Goal: Task Accomplishment & Management: Use online tool/utility

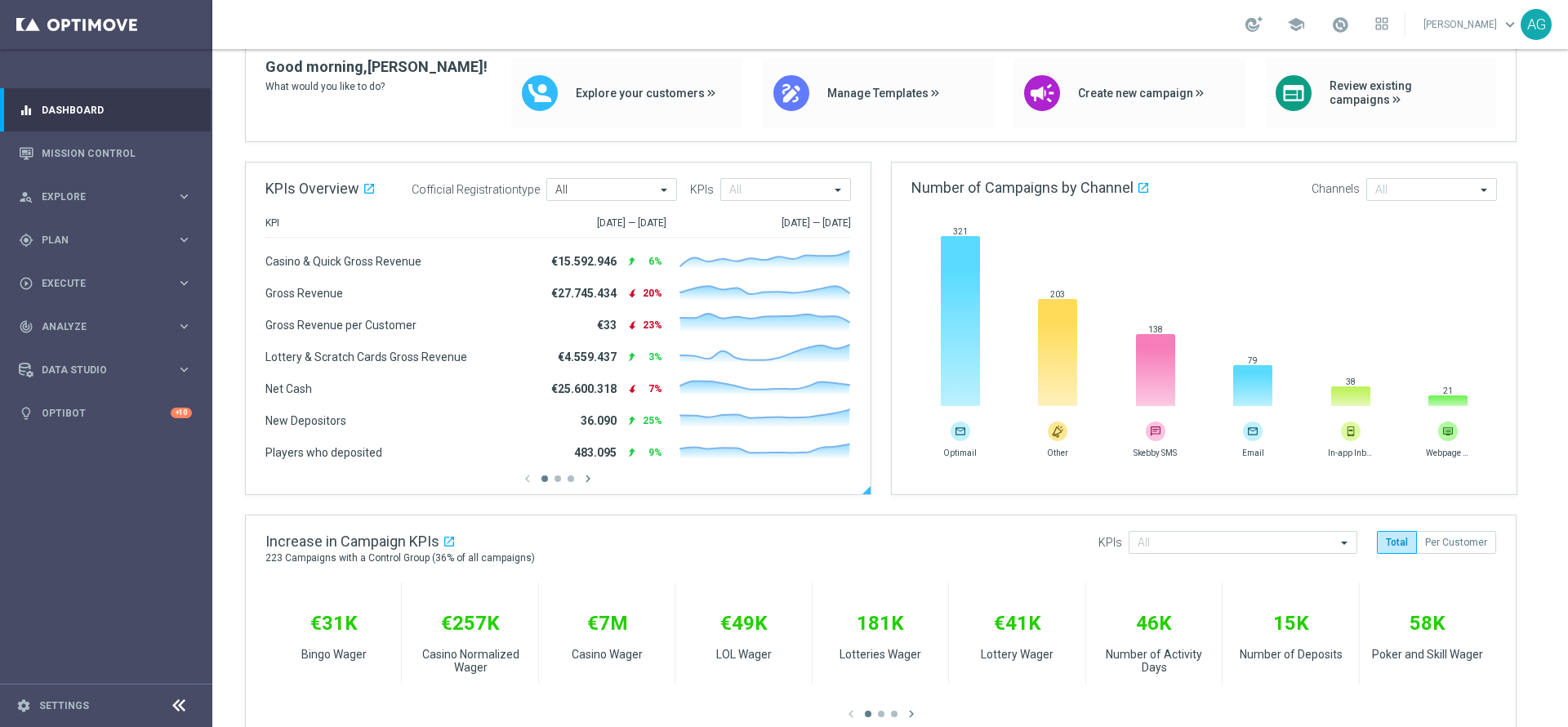
scroll to position [225, 0]
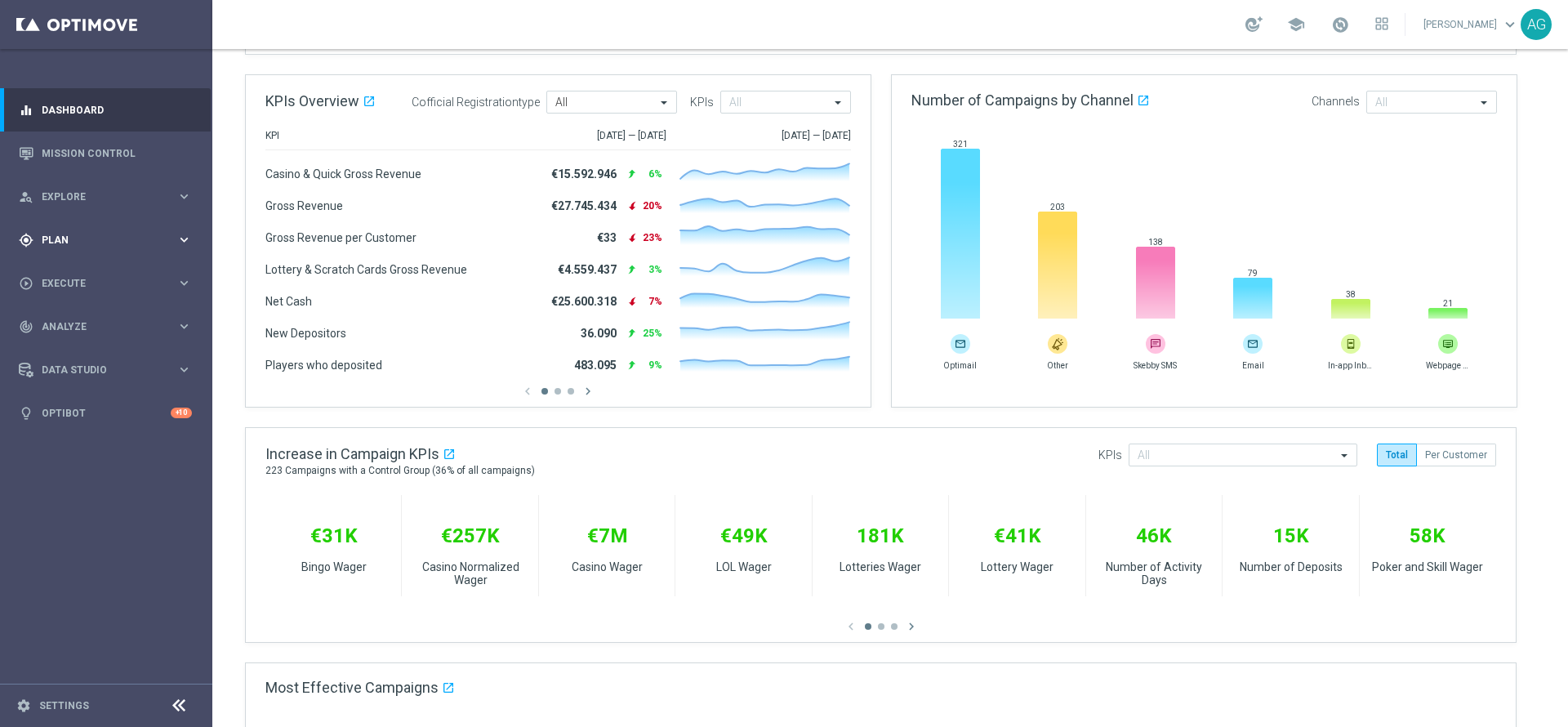
click at [91, 240] on span "Plan" at bounding box center [109, 240] width 135 height 10
click at [81, 158] on link "Mission Control" at bounding box center [117, 153] width 150 height 44
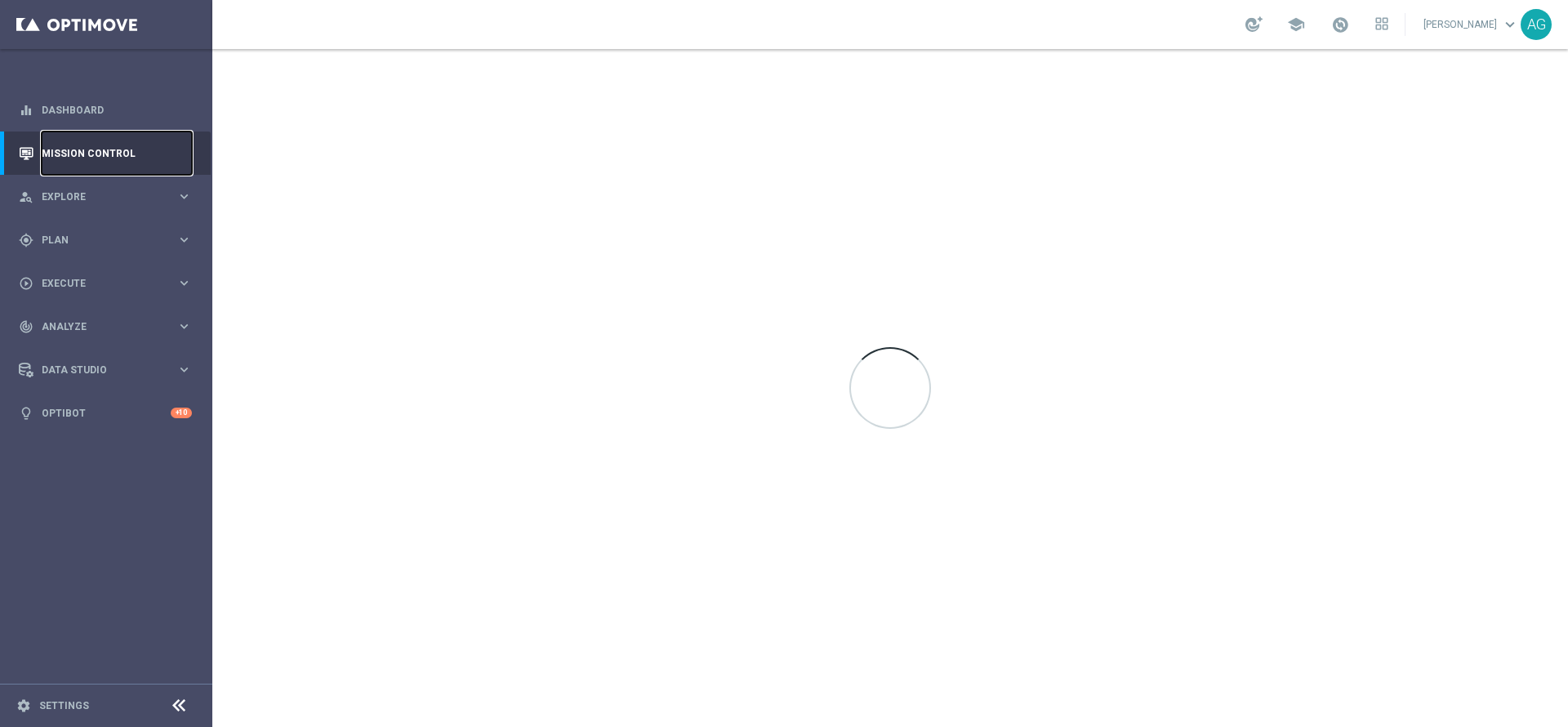
scroll to position [0, 0]
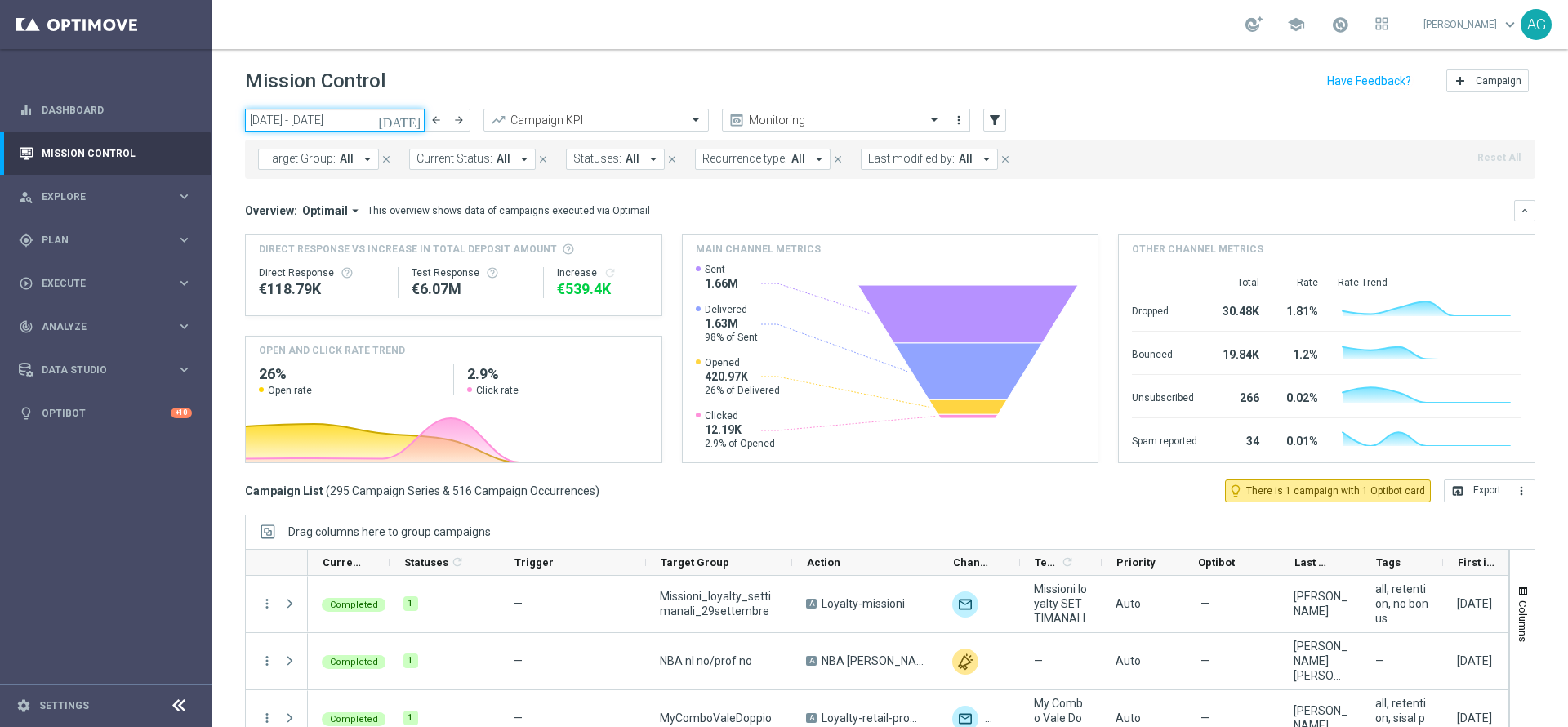
click at [310, 129] on input "29 Sep 2025 - 05 Oct 2025" at bounding box center [335, 120] width 180 height 23
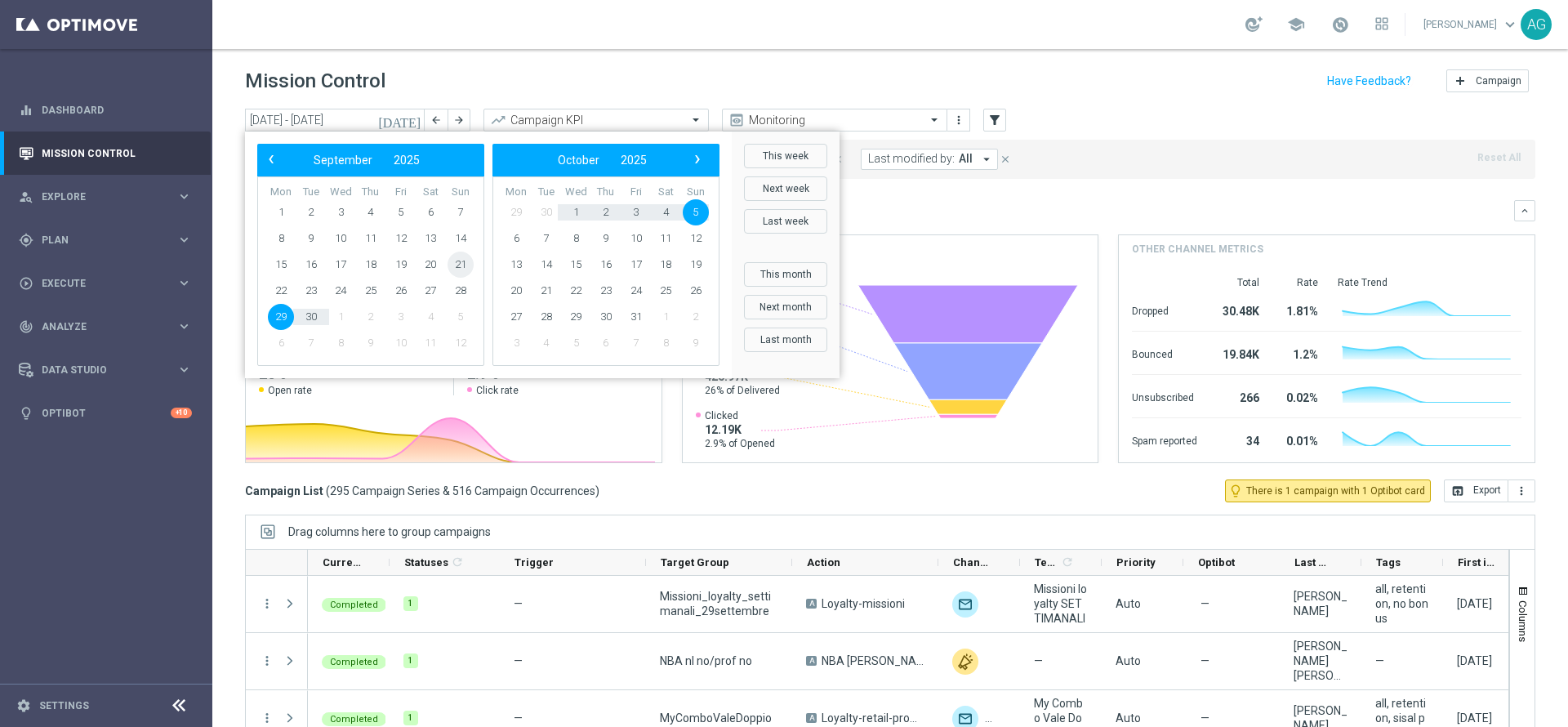
click at [465, 263] on span "21" at bounding box center [460, 264] width 26 height 26
type input "[DATE] - [DATE]"
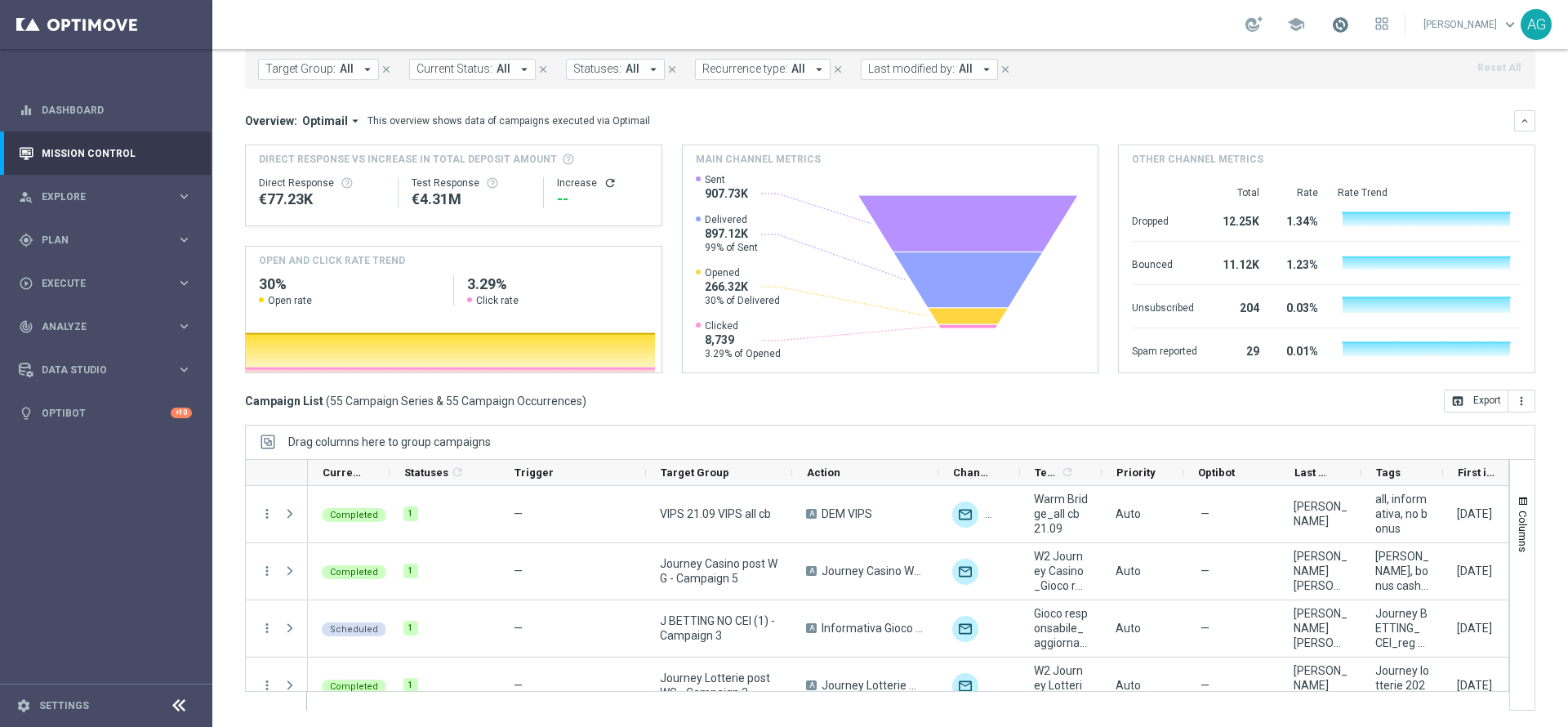
click at [1331, 22] on span at bounding box center [1340, 24] width 18 height 18
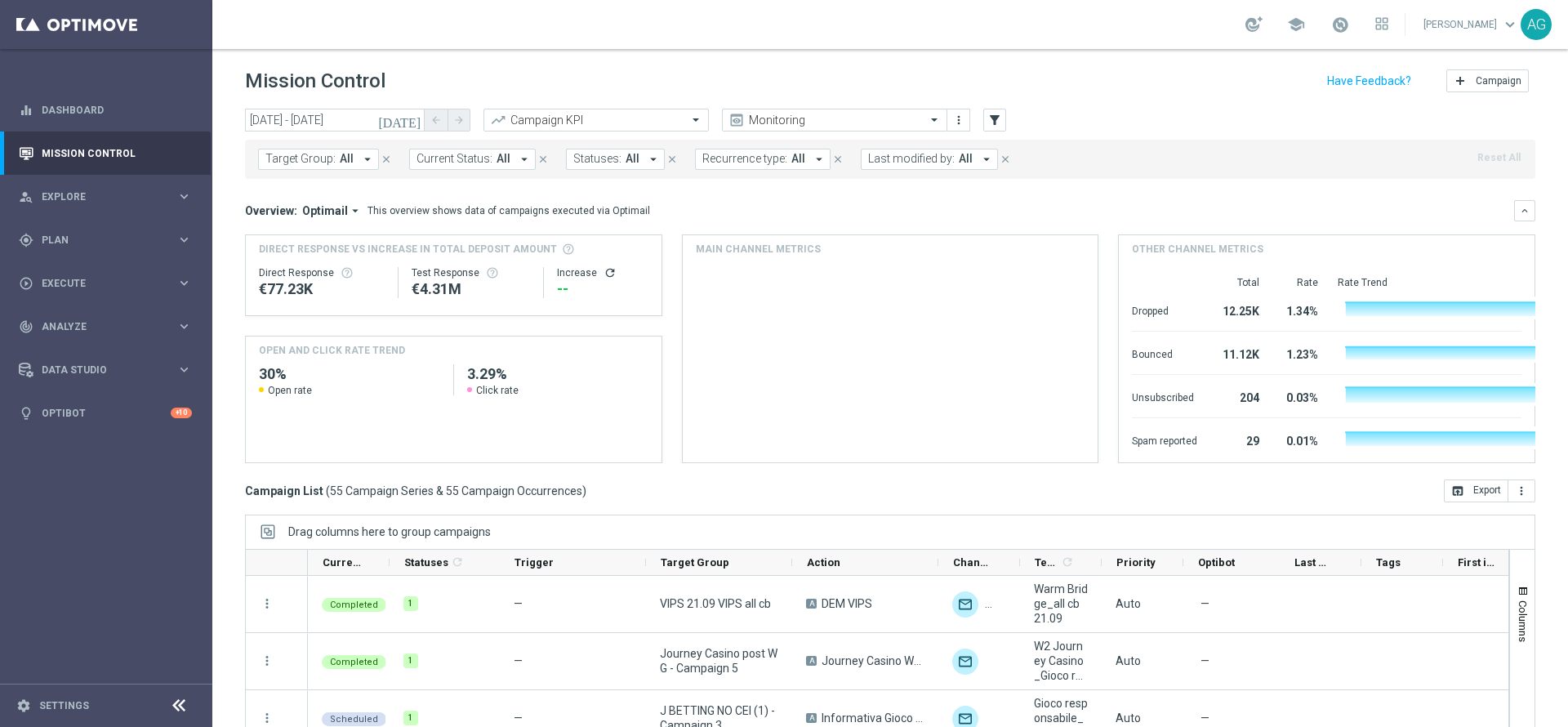
click at [1330, 34] on link at bounding box center [1340, 25] width 21 height 26
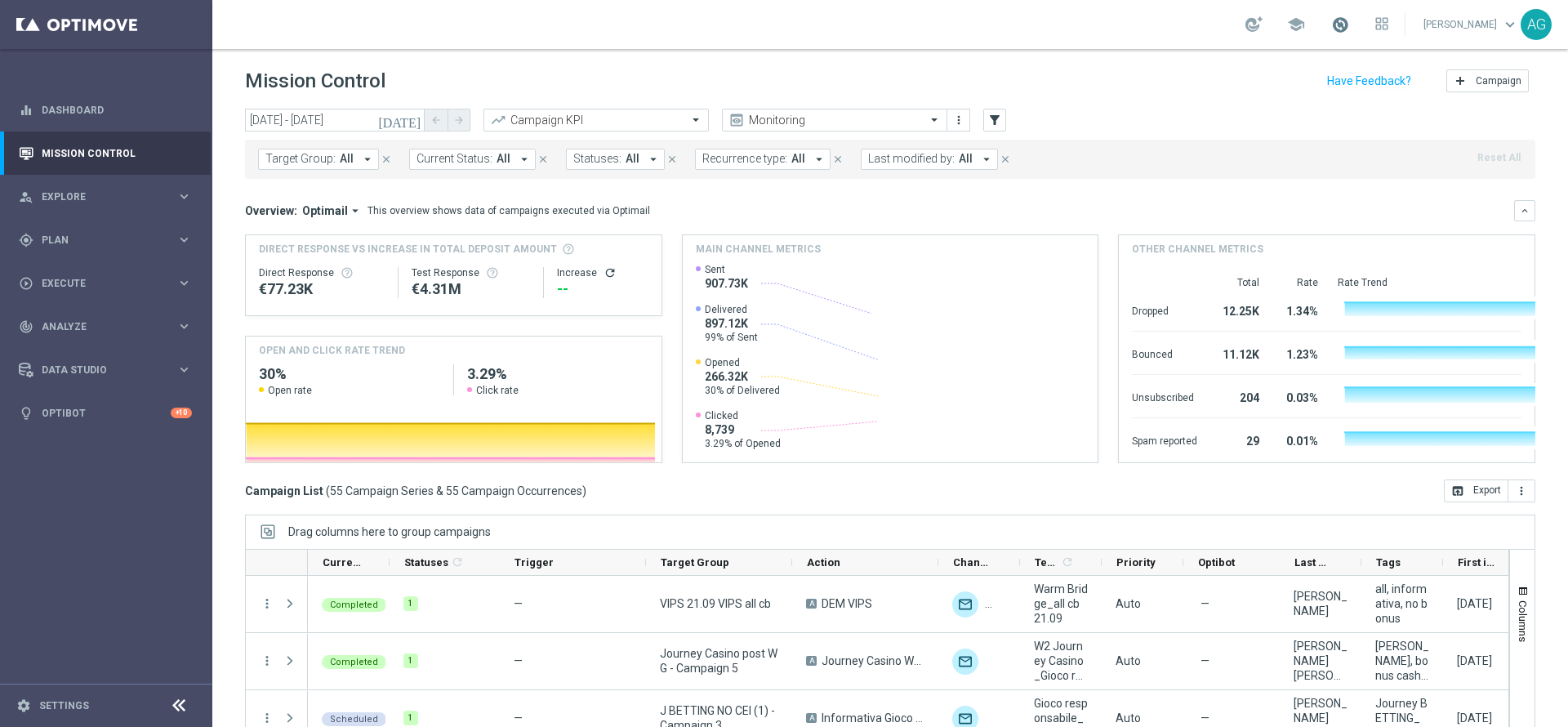
click at [1331, 28] on span at bounding box center [1340, 24] width 18 height 18
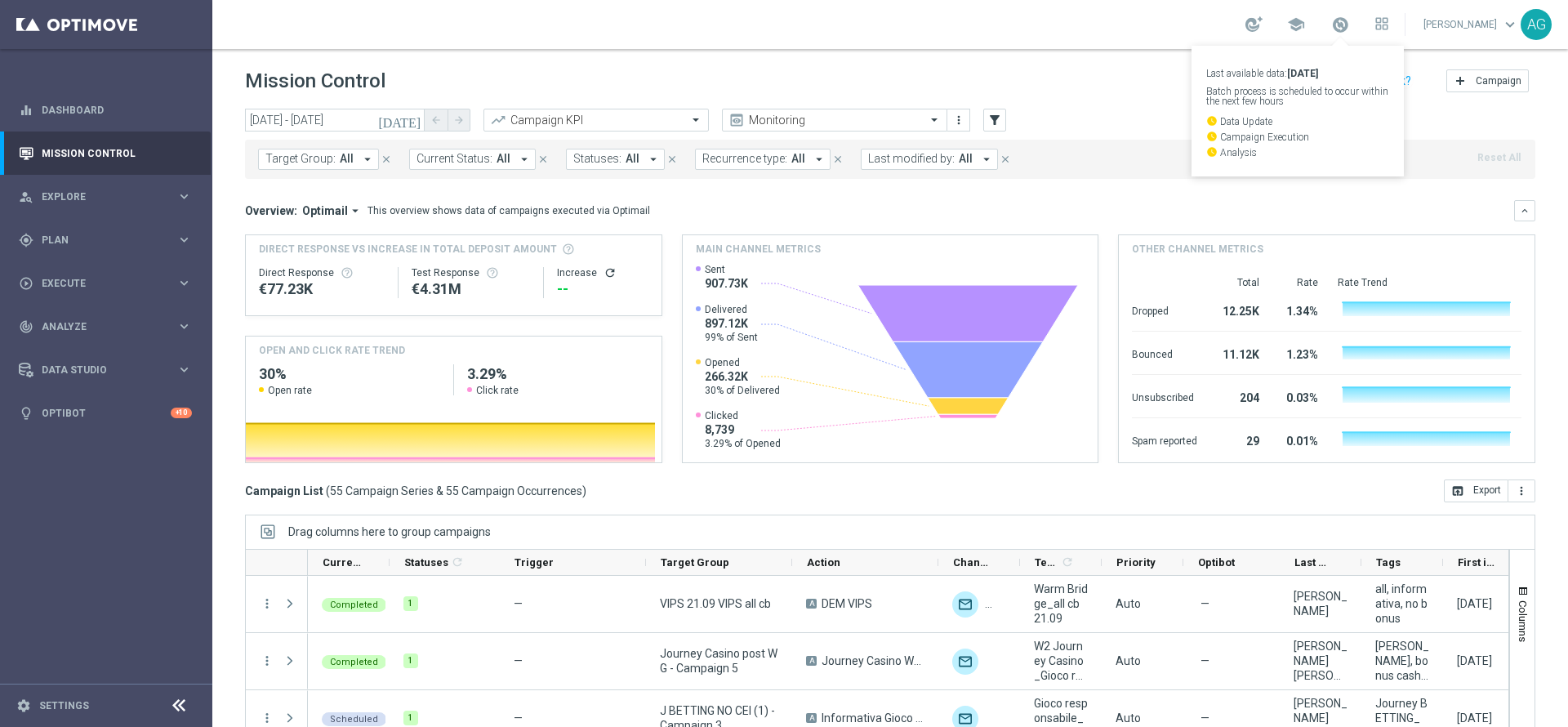
click at [799, 34] on div "school Last available data: [DATE] Batch process is scheduled to occur within t…" at bounding box center [890, 24] width 1356 height 49
click at [1331, 22] on span at bounding box center [1340, 24] width 18 height 18
click at [1133, 28] on div "school Last available data: [DATE] Batch process is scheduled to occur within t…" at bounding box center [890, 24] width 1356 height 49
click at [1331, 23] on span at bounding box center [1340, 24] width 18 height 18
click at [1011, 25] on div "school Last available data: [DATE] Batch process is scheduled to occur within t…" at bounding box center [890, 24] width 1356 height 49
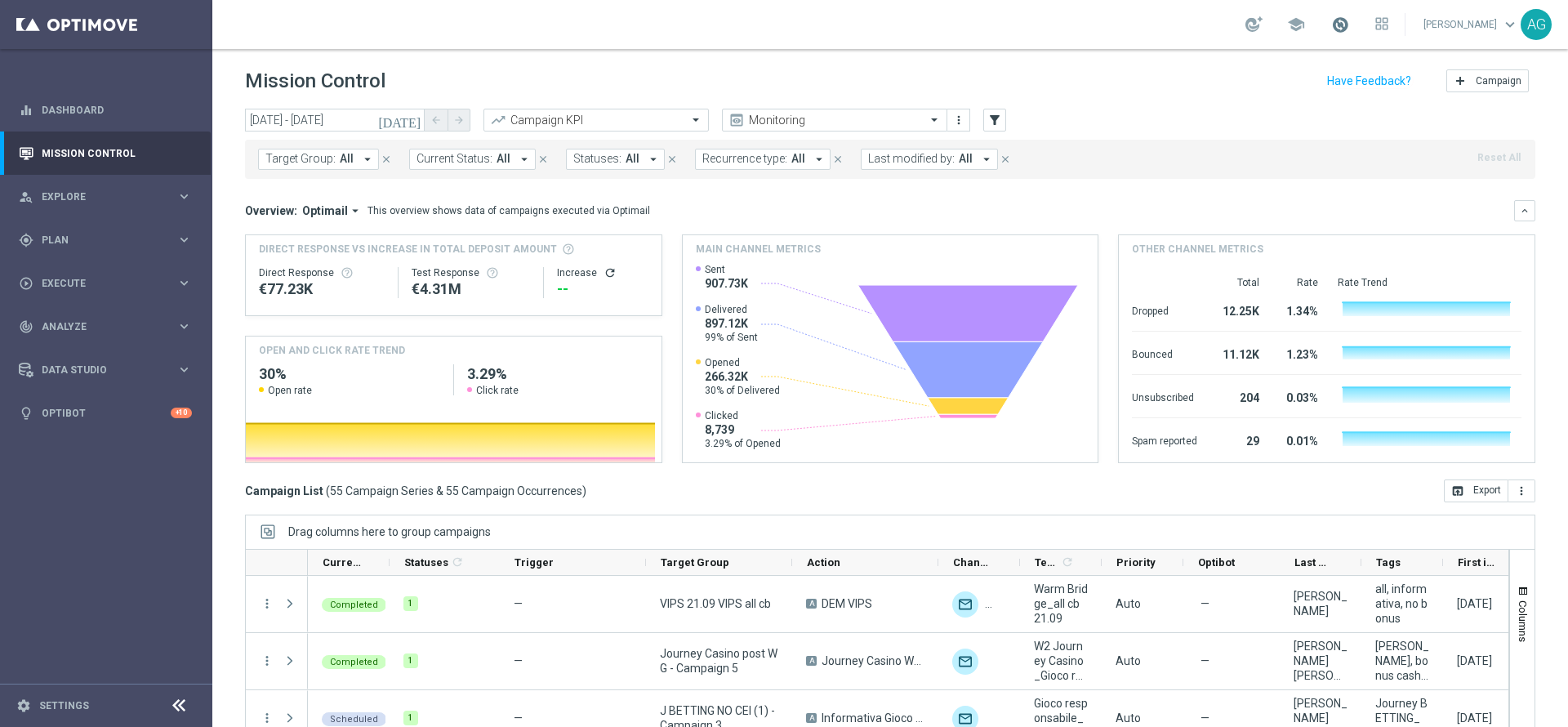
click at [1331, 25] on span at bounding box center [1340, 24] width 18 height 18
click at [1331, 26] on span at bounding box center [1340, 24] width 18 height 18
click at [1103, 6] on div "school Last available data: [DATE] Batch process is scheduled to occur within t…" at bounding box center [890, 24] width 1356 height 49
click at [1331, 20] on span at bounding box center [1340, 24] width 18 height 18
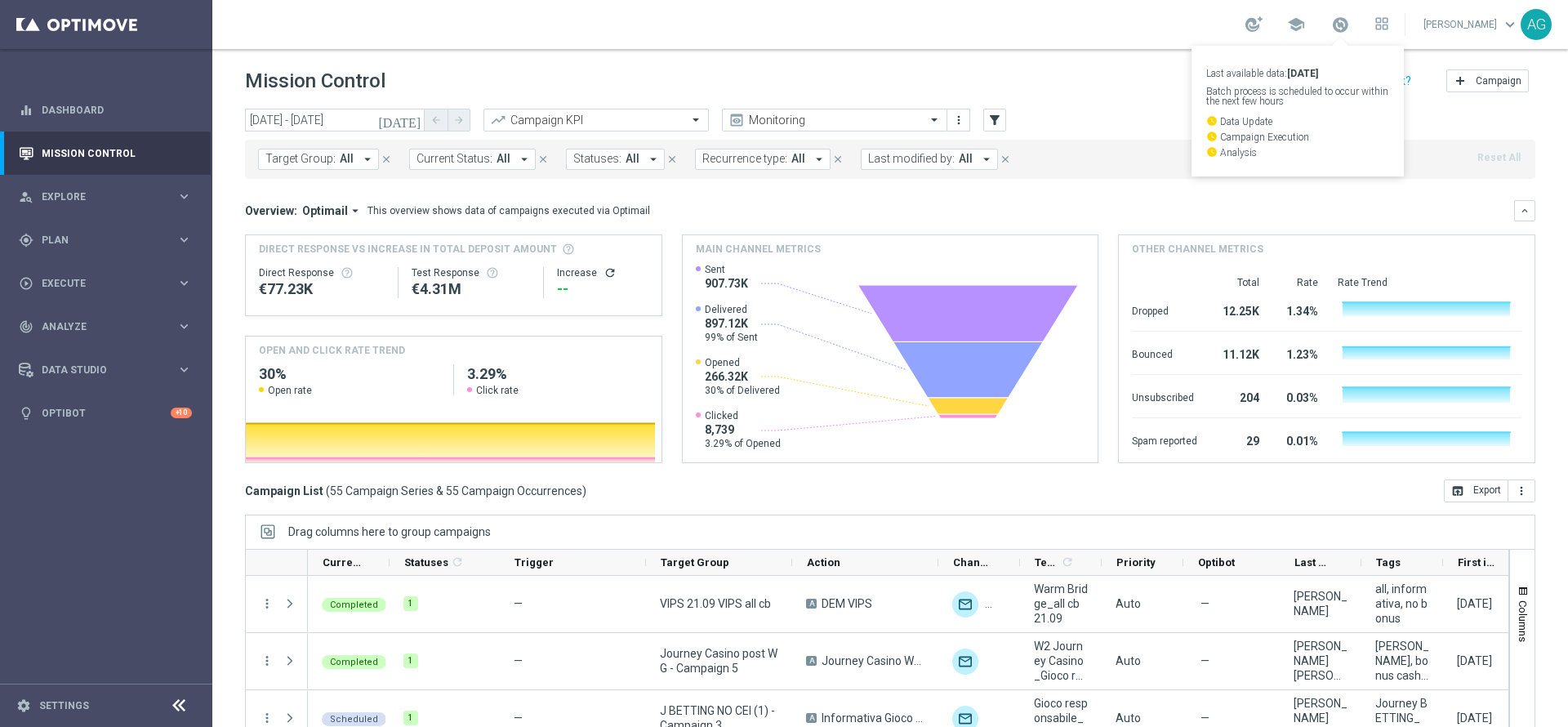
click at [1119, 15] on div "school Last available data: [DATE] Batch process is scheduled to occur within t…" at bounding box center [890, 24] width 1356 height 49
click at [1331, 25] on span at bounding box center [1340, 24] width 18 height 18
click at [1084, 31] on div "school Last available data: [DATE] Batch process is scheduled to occur within t…" at bounding box center [890, 24] width 1356 height 49
click at [1118, 30] on div "school [PERSON_NAME] keyboard_arrow_down AG" at bounding box center [890, 24] width 1356 height 49
click at [1100, 10] on div "school [PERSON_NAME] keyboard_arrow_down AG" at bounding box center [890, 24] width 1356 height 49
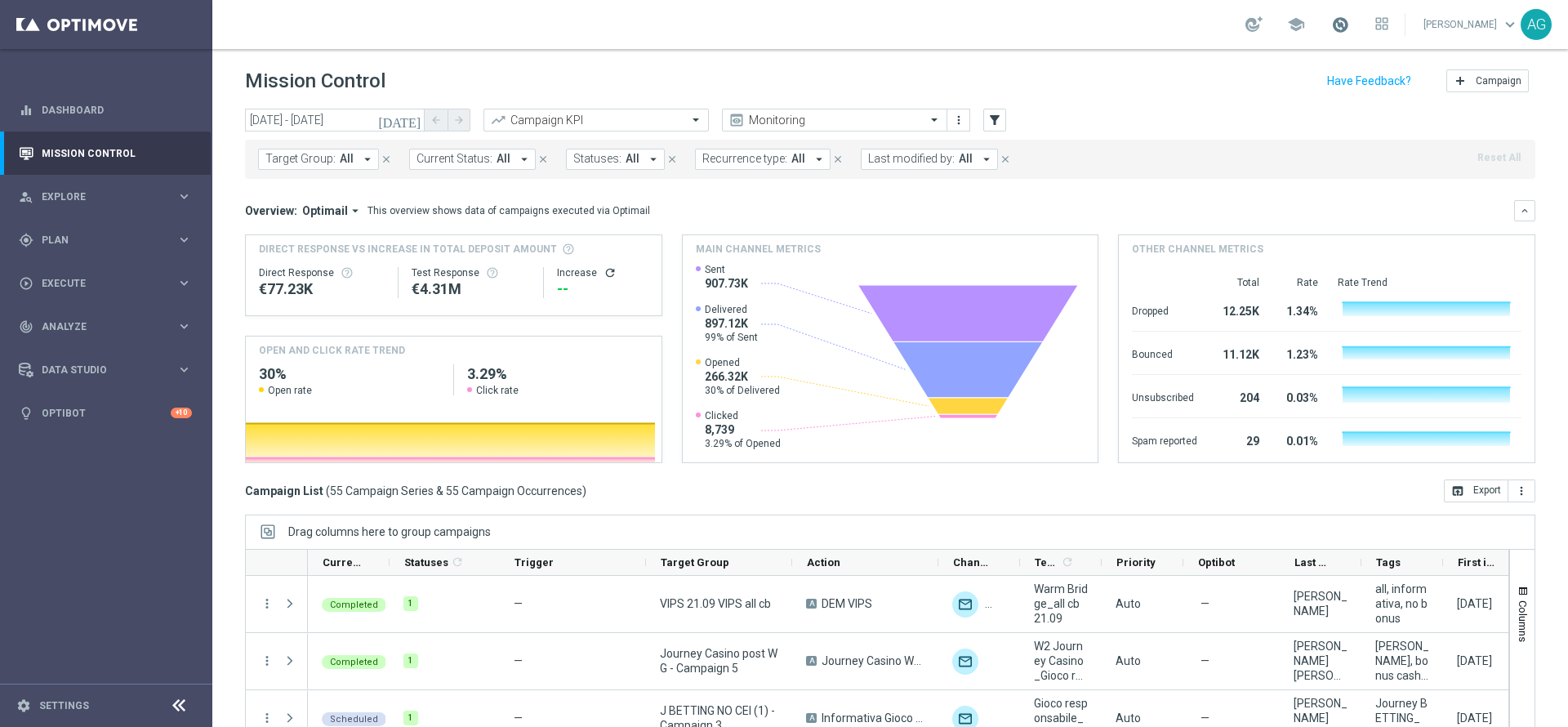
click at [1331, 28] on span at bounding box center [1340, 24] width 18 height 18
click at [1137, 36] on div "school Last available data: [DATE] Batch process is scheduled to occur within t…" at bounding box center [890, 24] width 1356 height 49
